Goal: Answer question/provide support

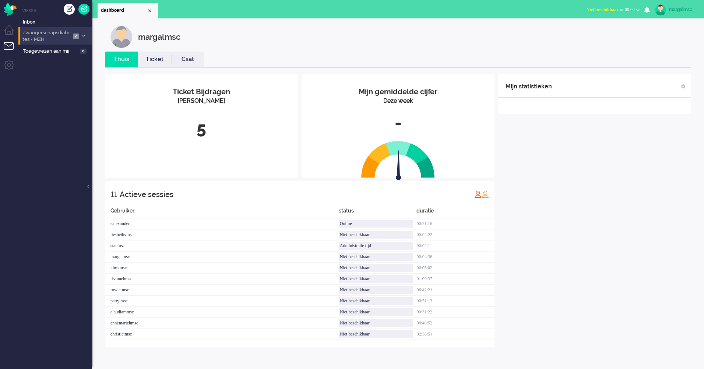
click at [59, 39] on span "Zwangerschapsdiabetes - MZH" at bounding box center [45, 36] width 49 height 14
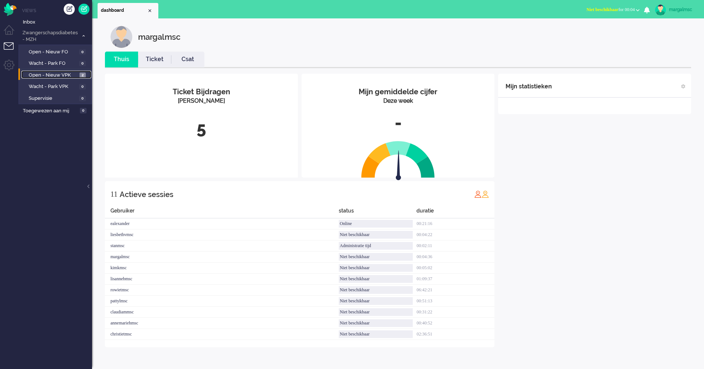
click at [65, 71] on link "Open - Nieuw VPK 2" at bounding box center [56, 75] width 70 height 8
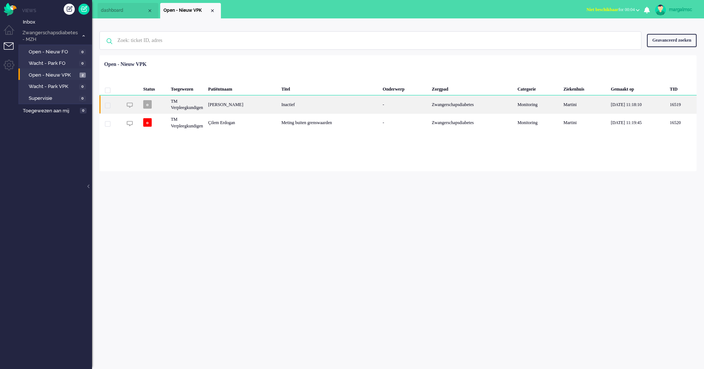
click at [205, 103] on div "TM Verpleegkundigen" at bounding box center [186, 104] width 37 height 18
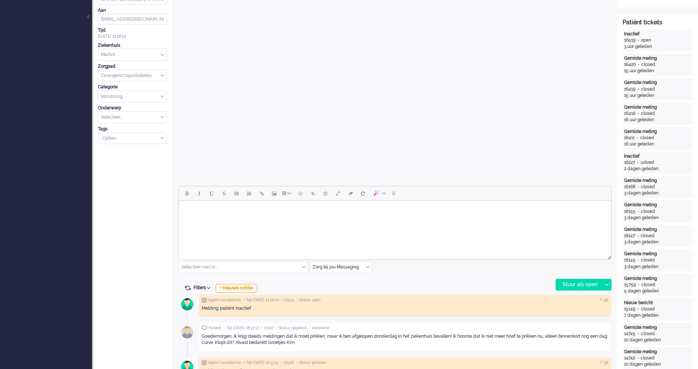
scroll to position [206, 0]
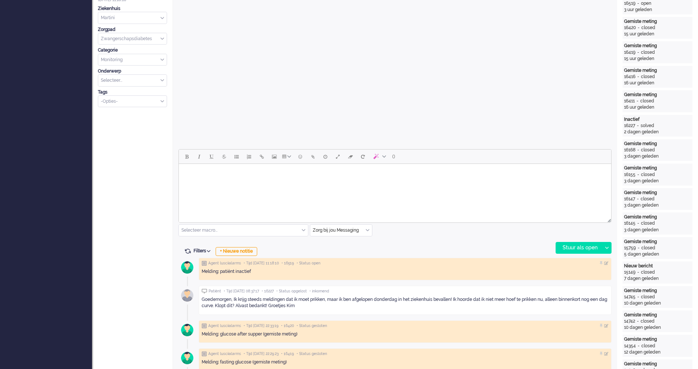
click at [253, 183] on html at bounding box center [395, 173] width 432 height 19
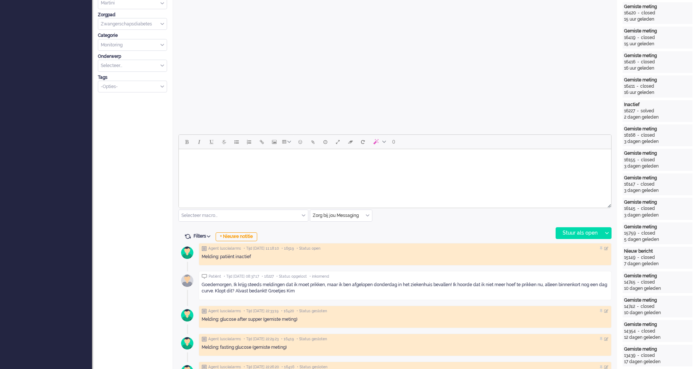
scroll to position [258, 0]
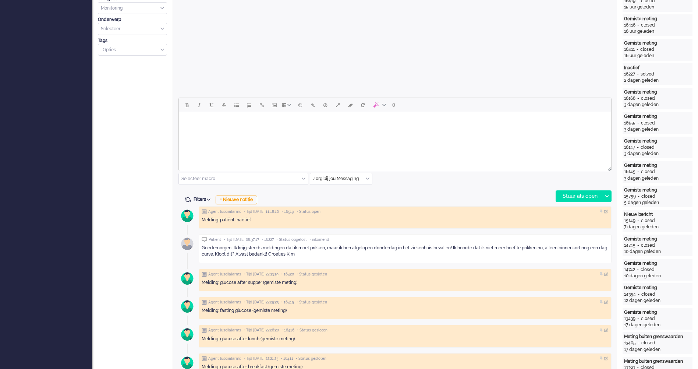
click at [249, 131] on html at bounding box center [395, 121] width 432 height 19
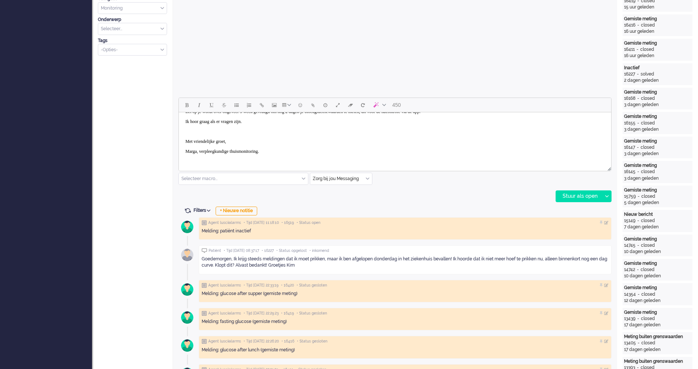
scroll to position [0, 0]
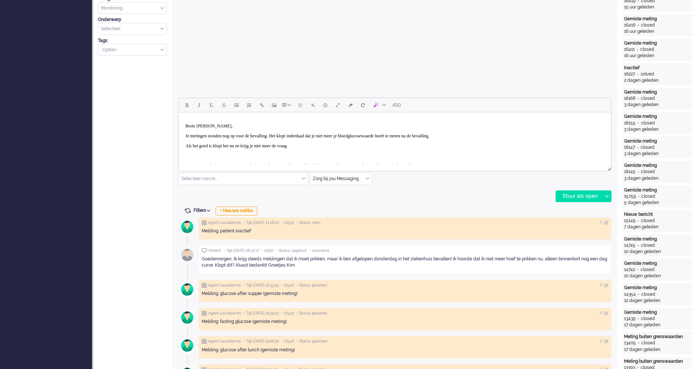
click at [222, 155] on p "Rich Text Area. Press ALT-0 for help." at bounding box center [394, 156] width 419 height 6
click at [315, 142] on body "Beste [PERSON_NAME], Je metingen stonden nog op voor de bevalling. Het klopt in…" at bounding box center [395, 165] width 426 height 101
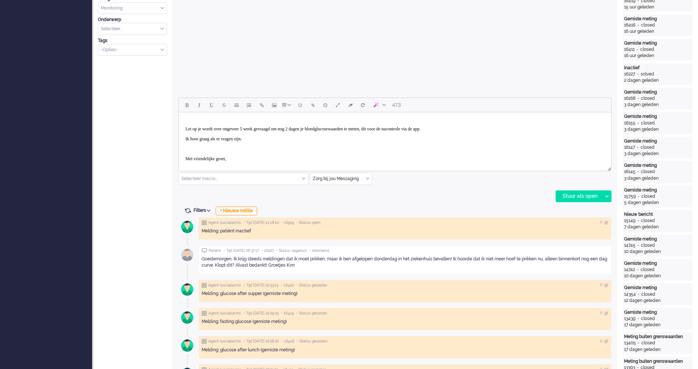
scroll to position [55, 0]
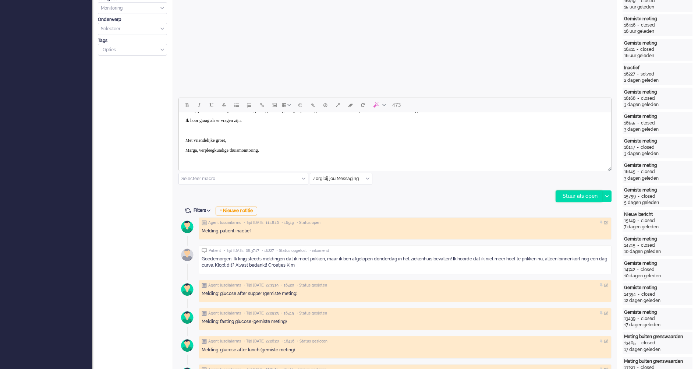
click at [578, 197] on div "Stuur als open" at bounding box center [579, 196] width 46 height 11
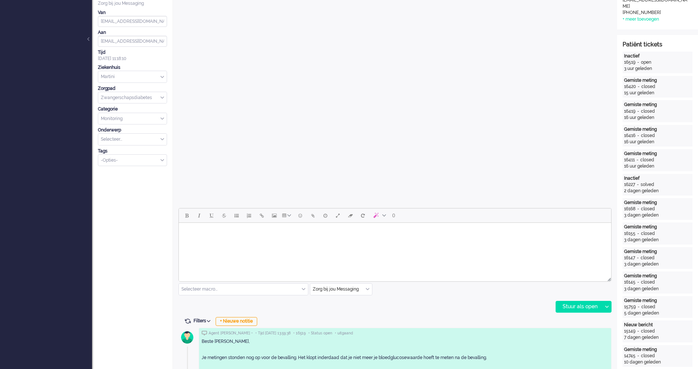
scroll to position [0, 0]
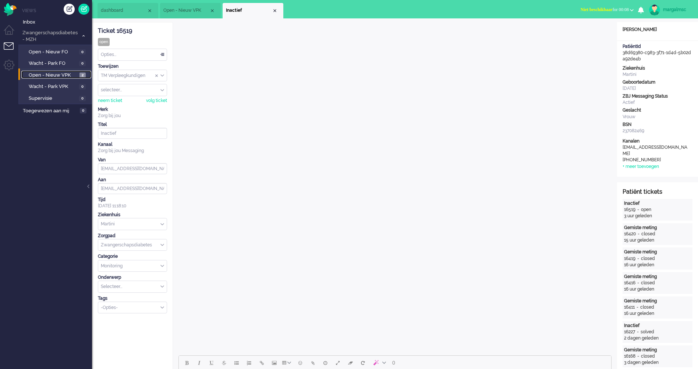
click at [34, 73] on span "Open - Nieuw VPK" at bounding box center [53, 75] width 49 height 7
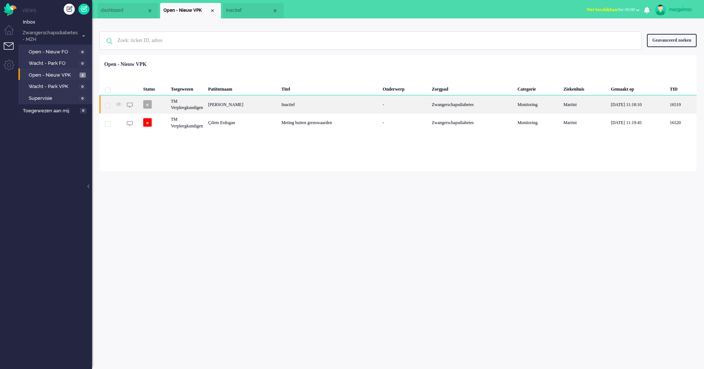
click at [248, 104] on div "[PERSON_NAME]" at bounding box center [241, 104] width 73 height 18
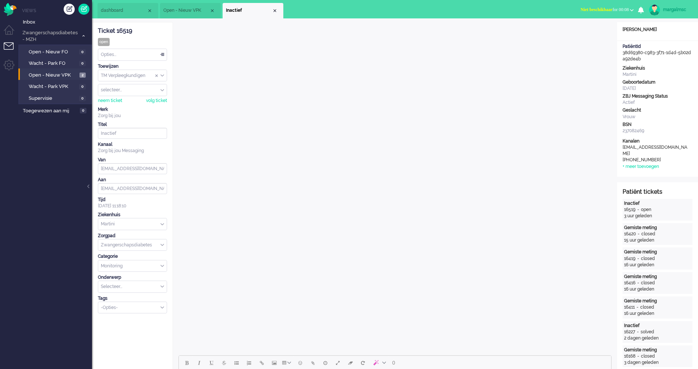
click at [125, 54] on div "Opties..." at bounding box center [132, 54] width 68 height 11
click at [126, 103] on li "Opgelost" at bounding box center [132, 107] width 68 height 11
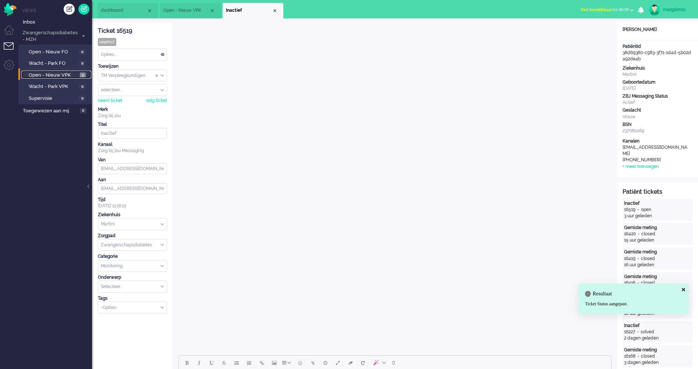
click at [54, 74] on span "Open - Nieuw VPK" at bounding box center [53, 75] width 49 height 7
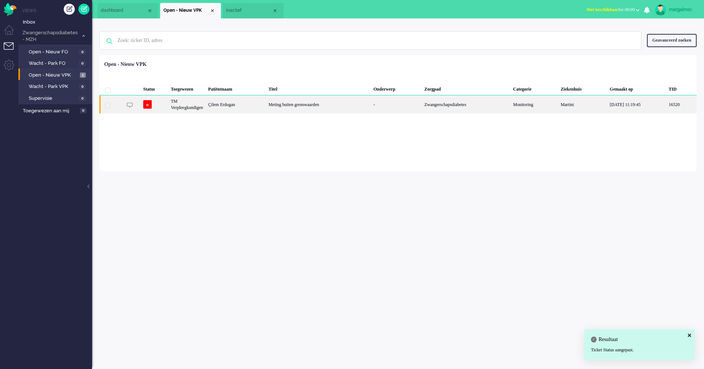
click at [205, 105] on div "TM Verpleegkundigen" at bounding box center [186, 104] width 37 height 18
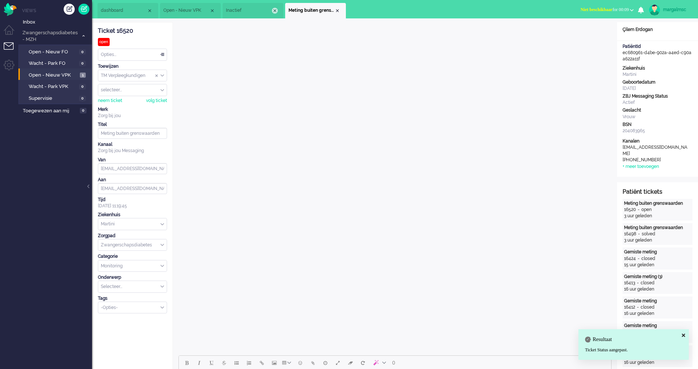
click at [275, 8] on div "Close tab" at bounding box center [275, 11] width 6 height 6
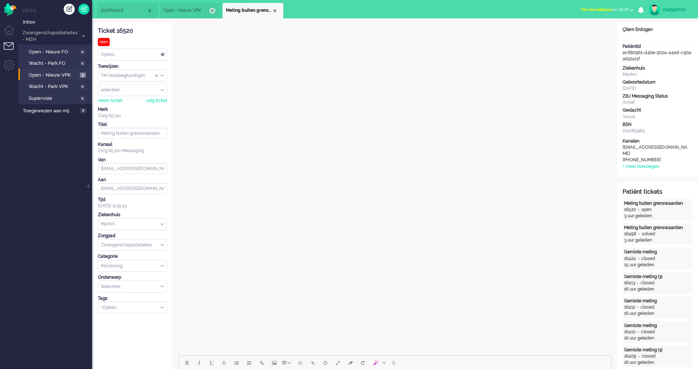
click at [214, 10] on div "Close tab" at bounding box center [212, 11] width 6 height 6
click at [54, 74] on span "Open - Nieuw VPK" at bounding box center [53, 75] width 49 height 7
